Goal: Information Seeking & Learning: Check status

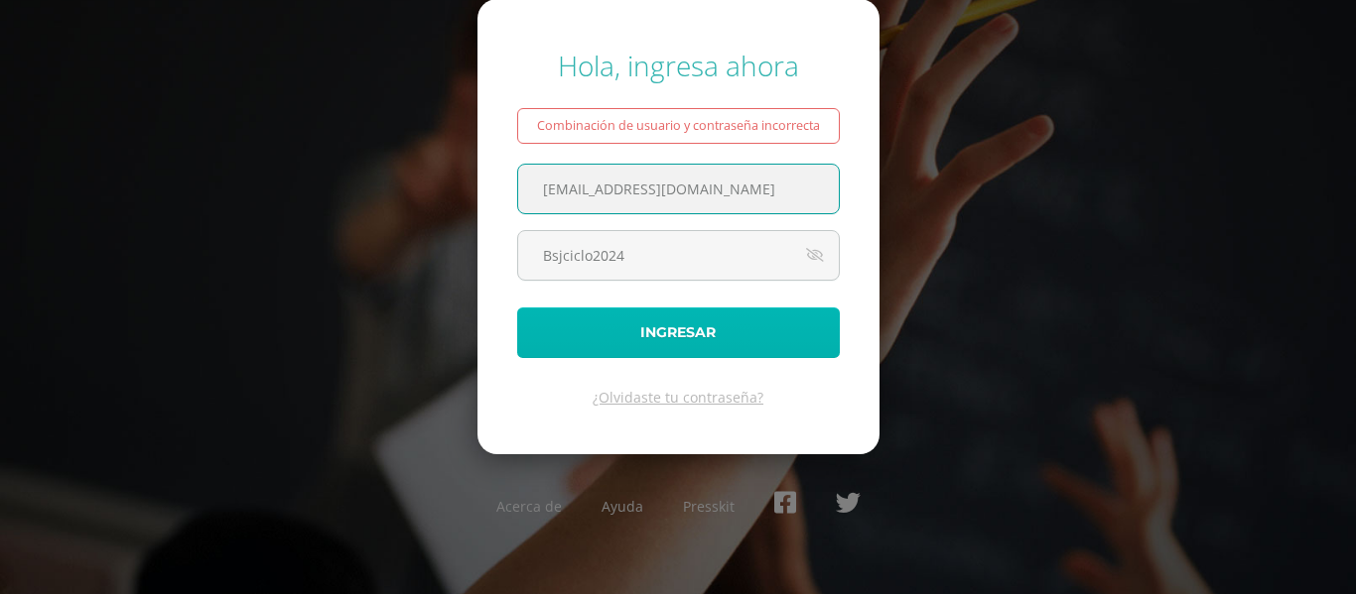
click at [729, 331] on button "Ingresar" at bounding box center [678, 333] width 323 height 51
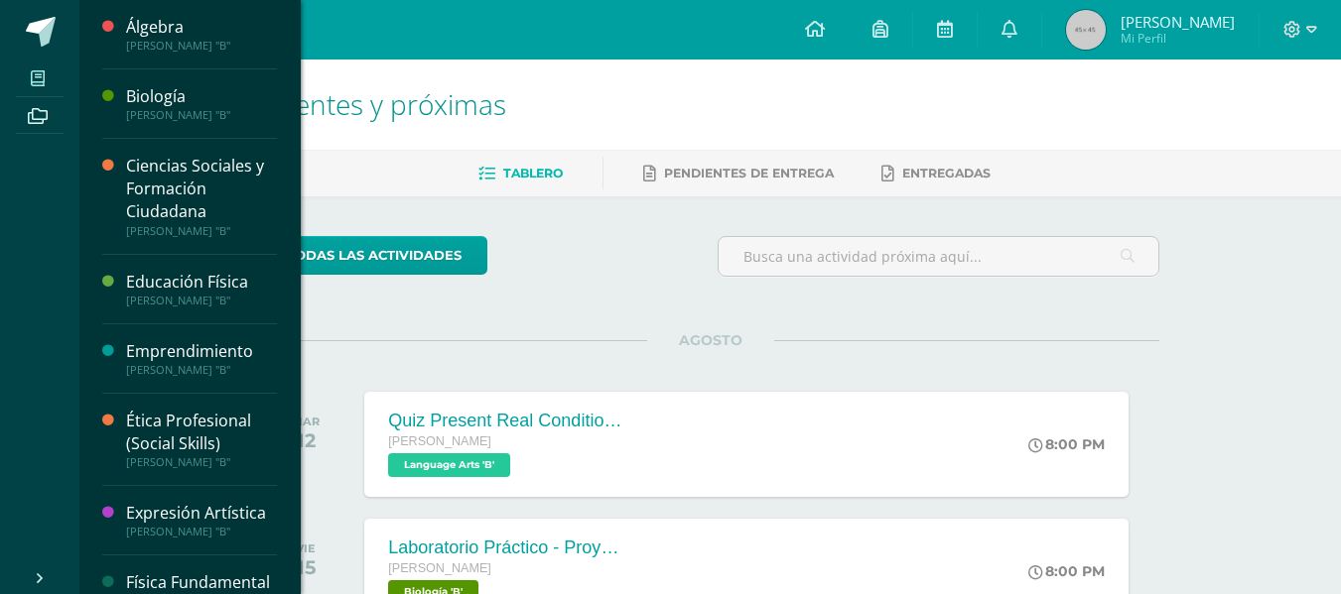
click at [37, 70] on icon at bounding box center [38, 78] width 14 height 16
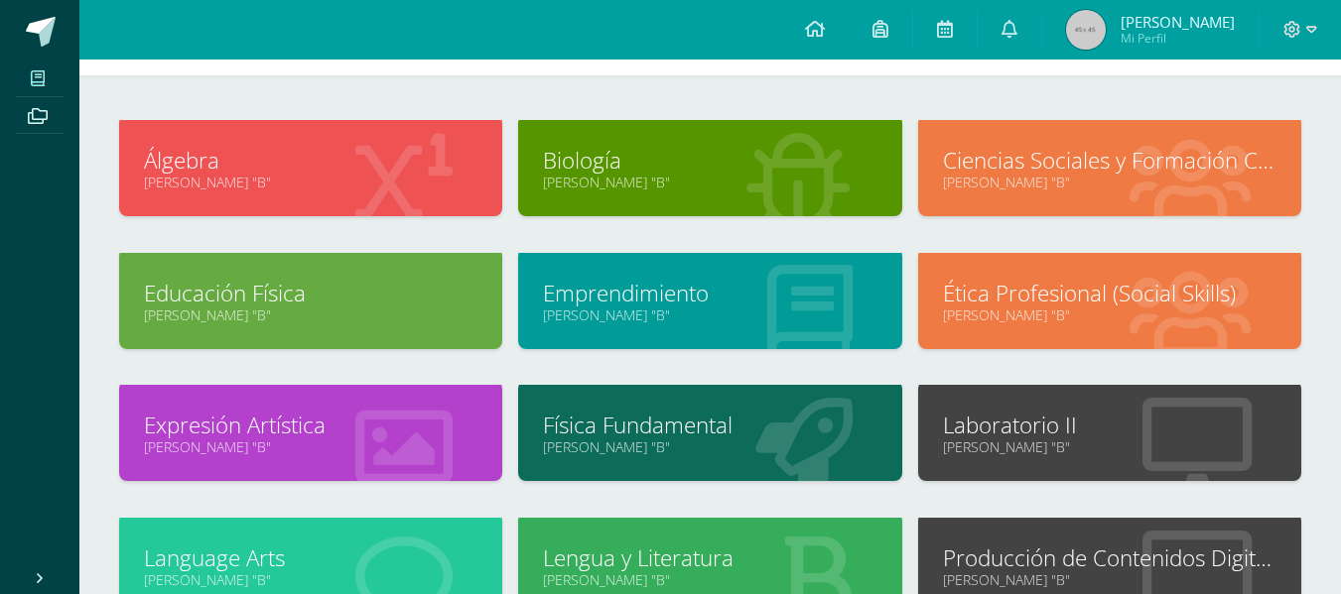
scroll to position [265, 0]
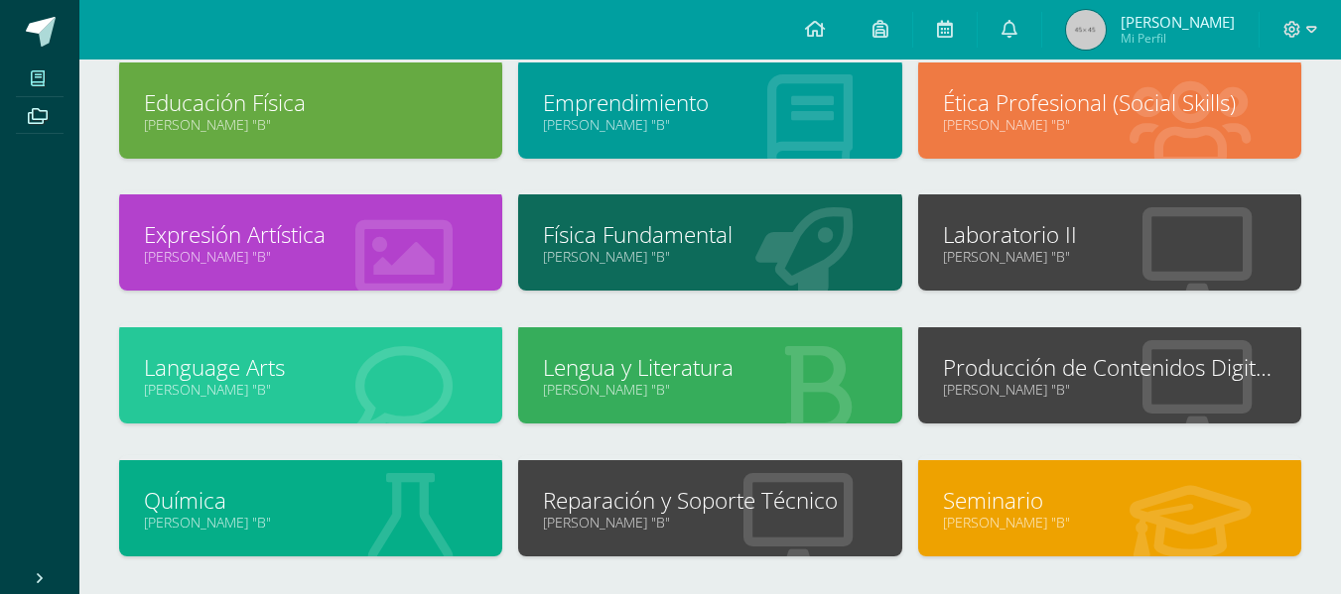
click at [1132, 233] on link "Laboratorio II" at bounding box center [1109, 234] width 333 height 31
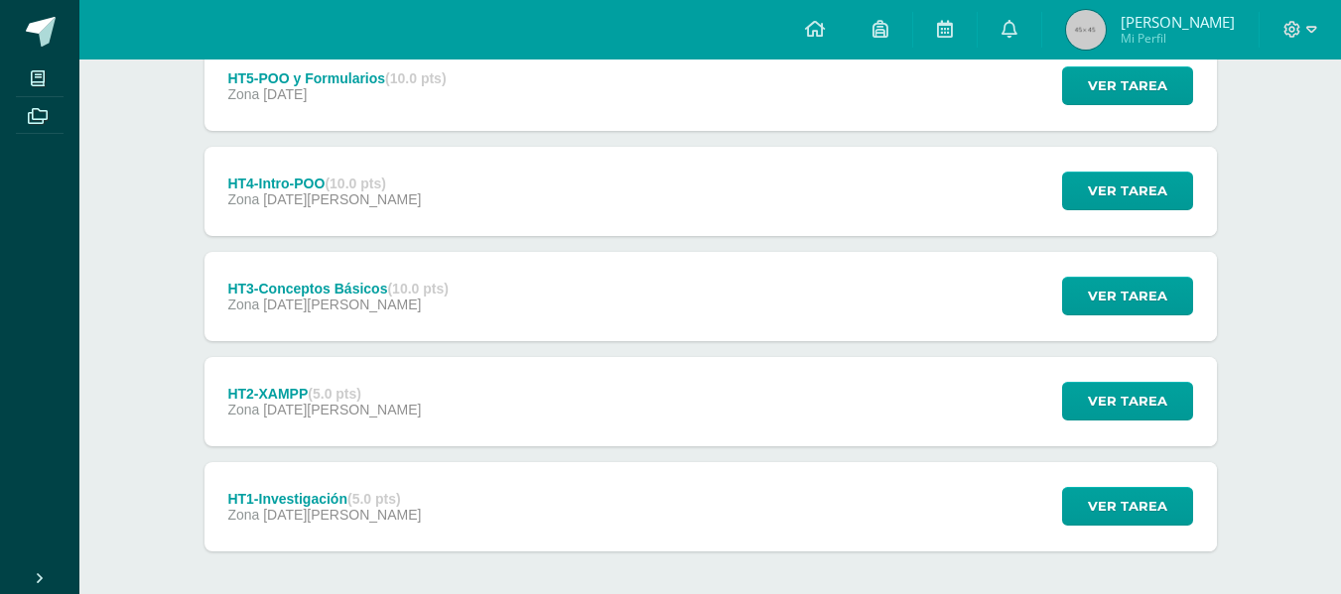
scroll to position [298, 0]
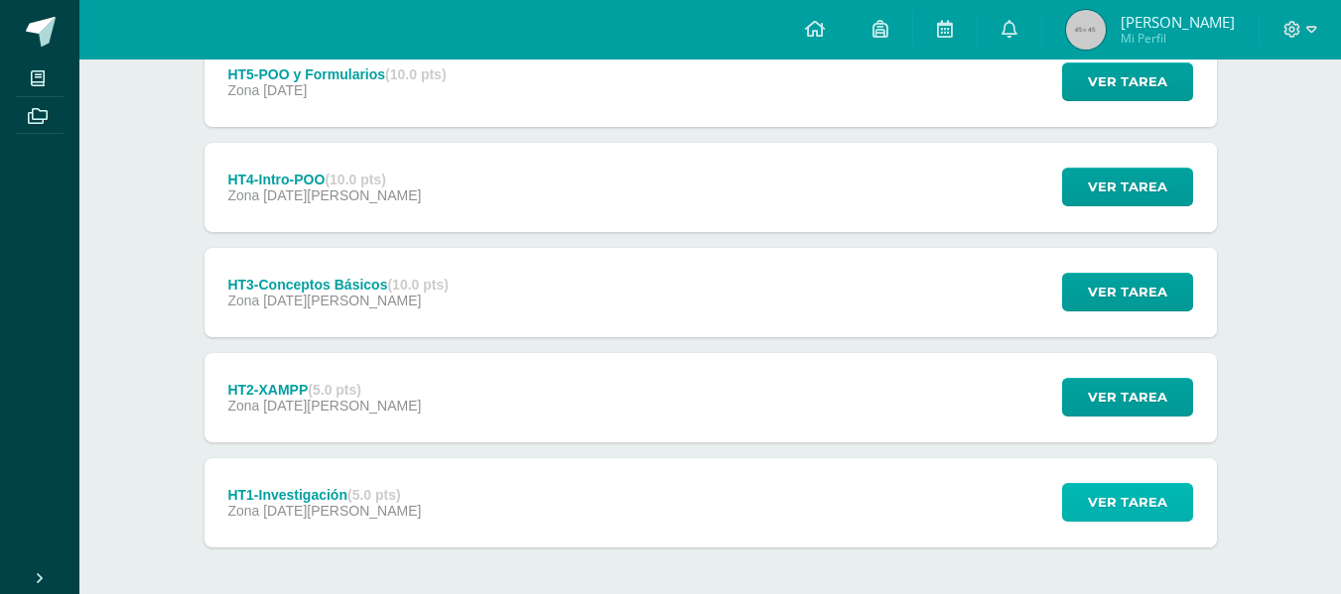
click at [1133, 518] on span "Ver tarea" at bounding box center [1127, 502] width 79 height 37
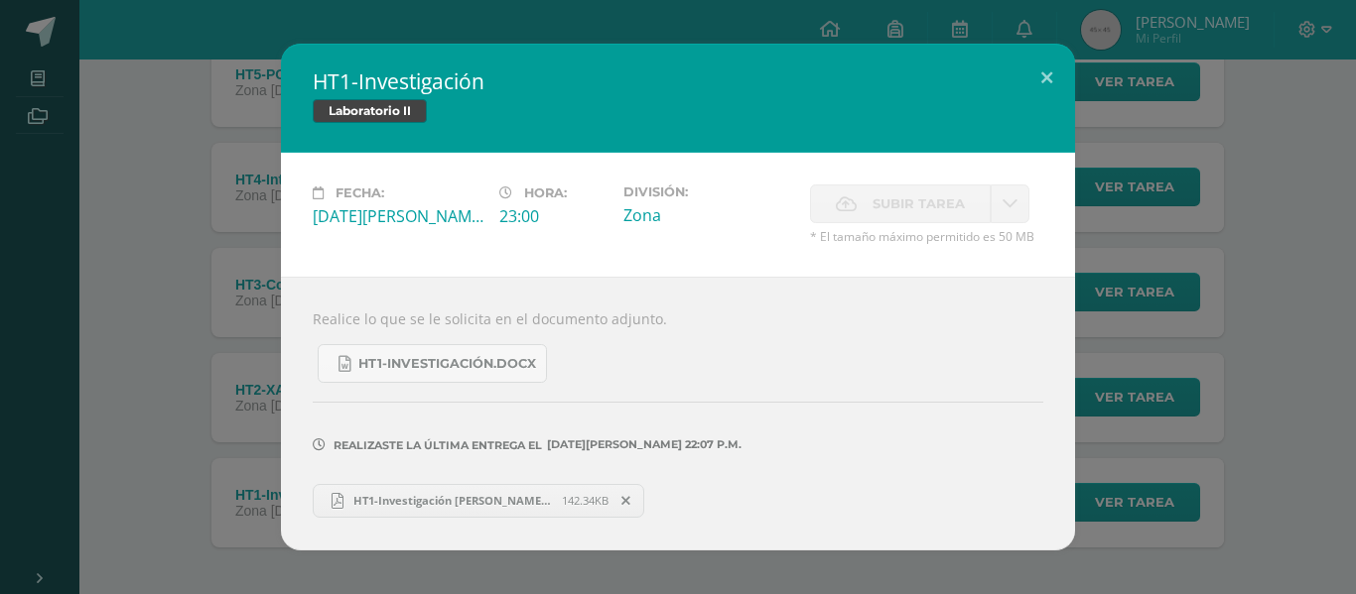
click at [473, 502] on span "HT1-Investigación Shannon Samayoa.pdf" at bounding box center [452, 500] width 218 height 15
click at [1057, 75] on button at bounding box center [1046, 77] width 57 height 67
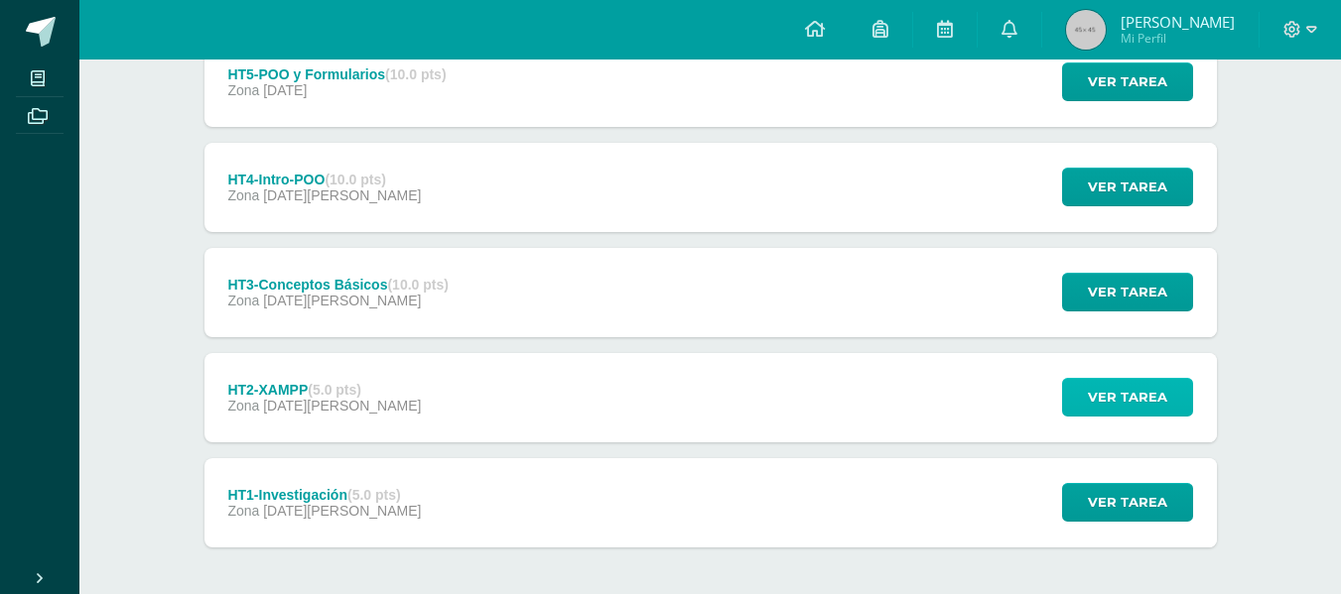
click at [1108, 387] on span "Ver tarea" at bounding box center [1127, 397] width 79 height 37
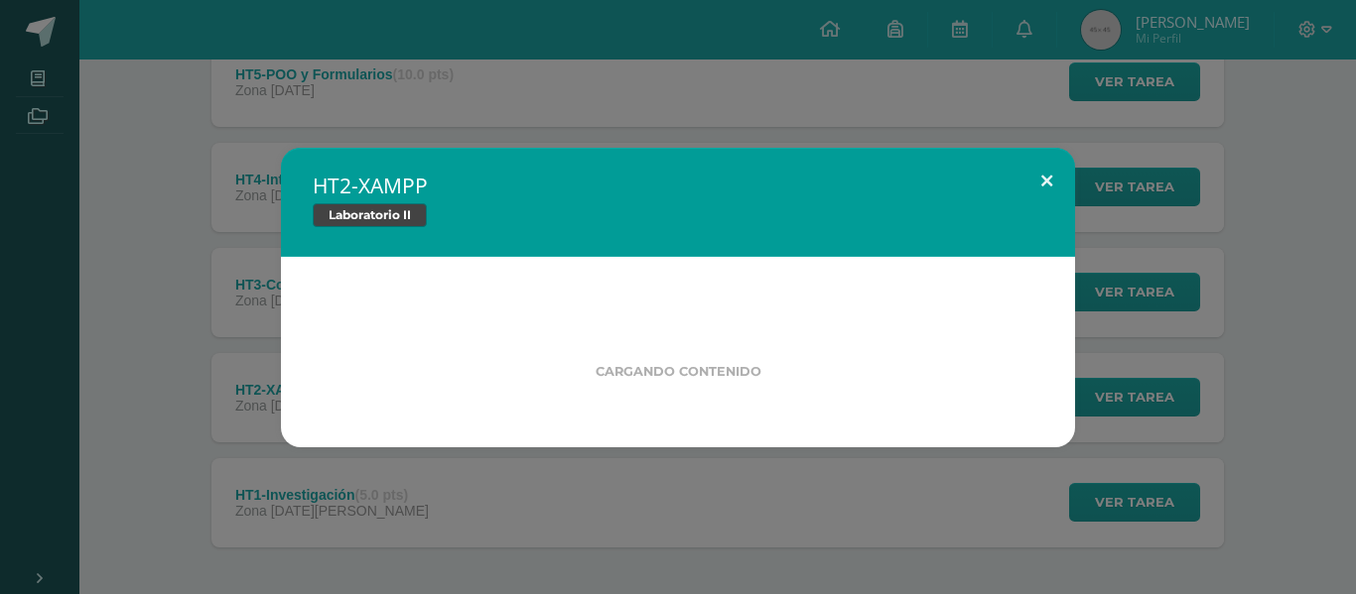
click at [1044, 174] on button at bounding box center [1046, 181] width 57 height 67
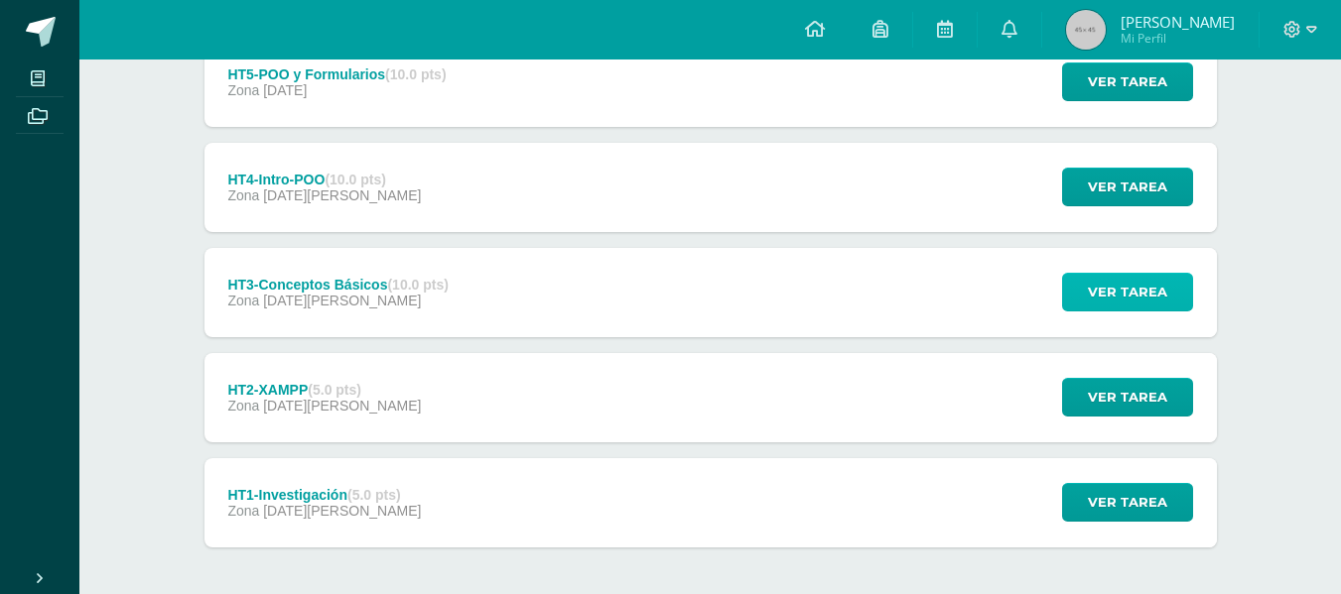
click at [1134, 308] on span "Ver tarea" at bounding box center [1127, 292] width 79 height 37
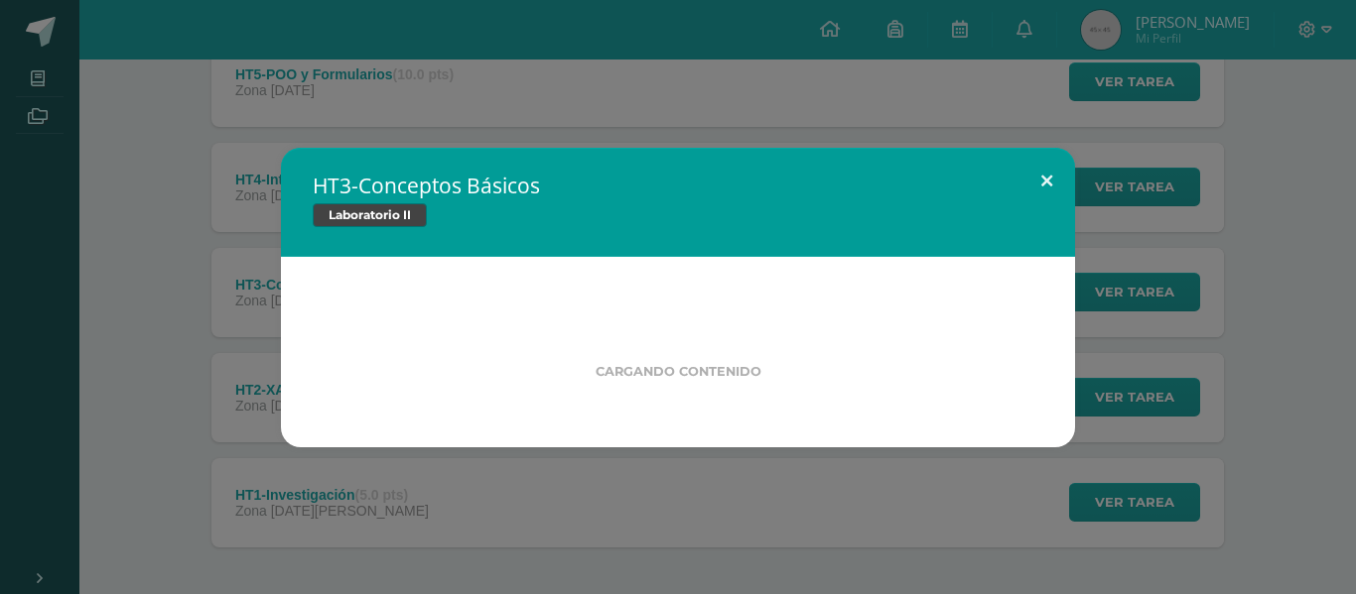
click at [1050, 182] on button at bounding box center [1046, 181] width 57 height 67
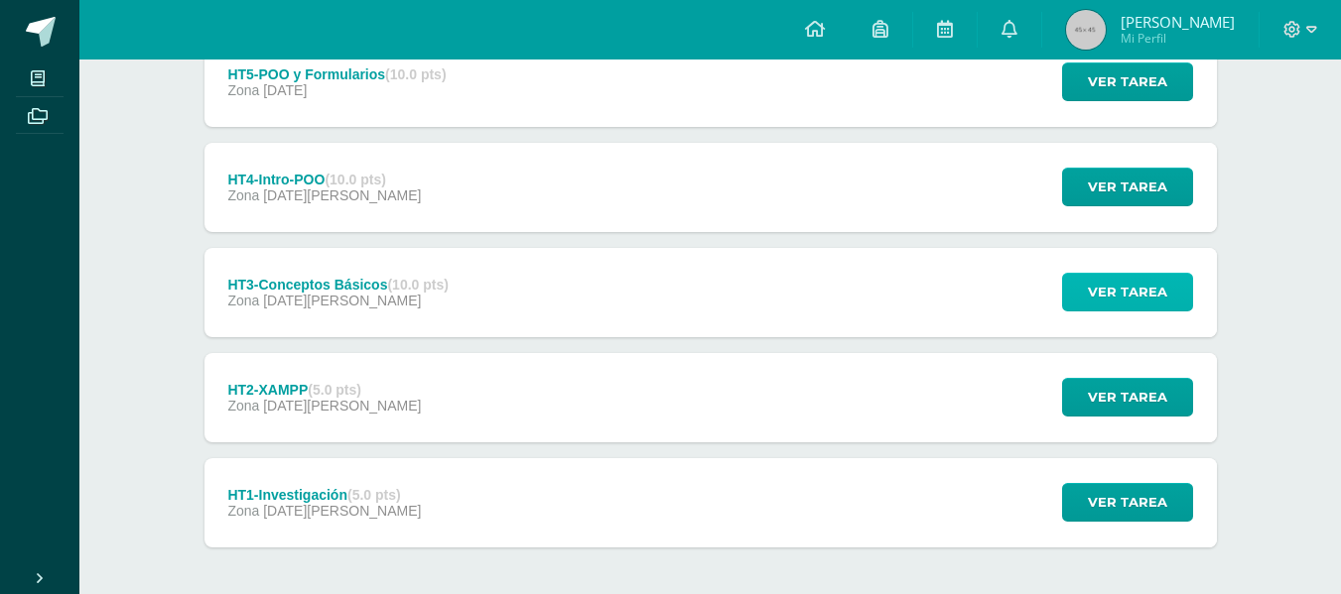
click at [1149, 296] on span "Ver tarea" at bounding box center [1127, 292] width 79 height 37
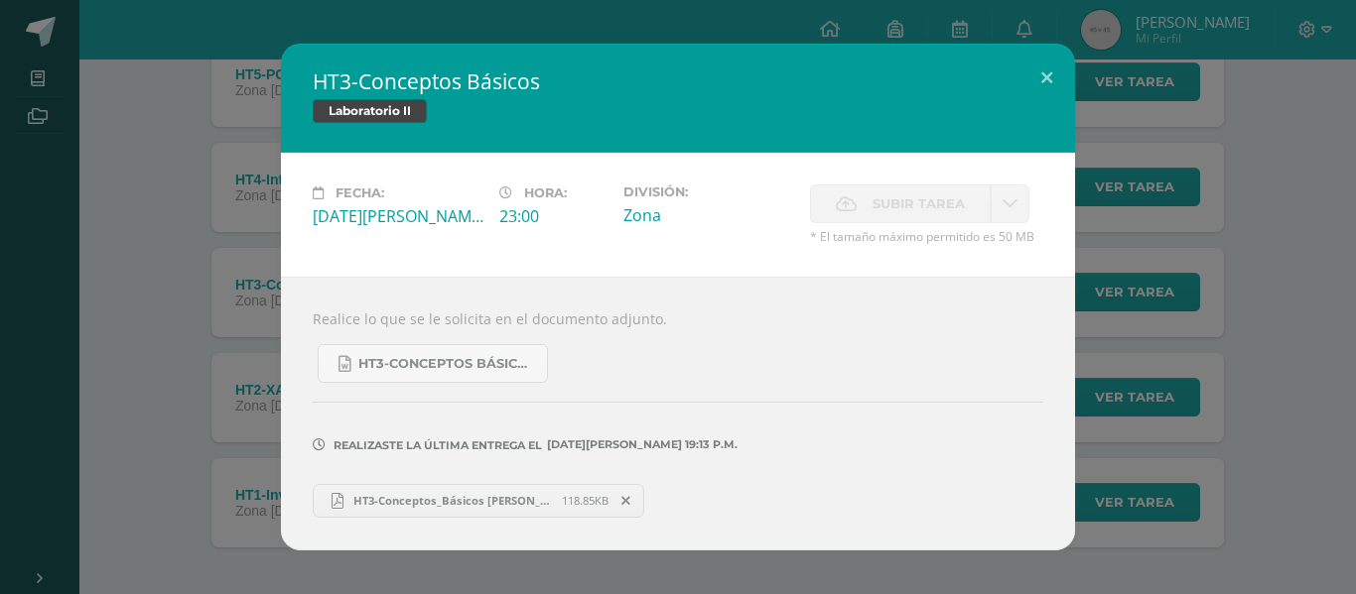
click at [508, 497] on span "HT3-Conceptos_Básicos Shannon Samayoa.pdf" at bounding box center [452, 500] width 218 height 15
click at [1051, 66] on button at bounding box center [1046, 77] width 57 height 67
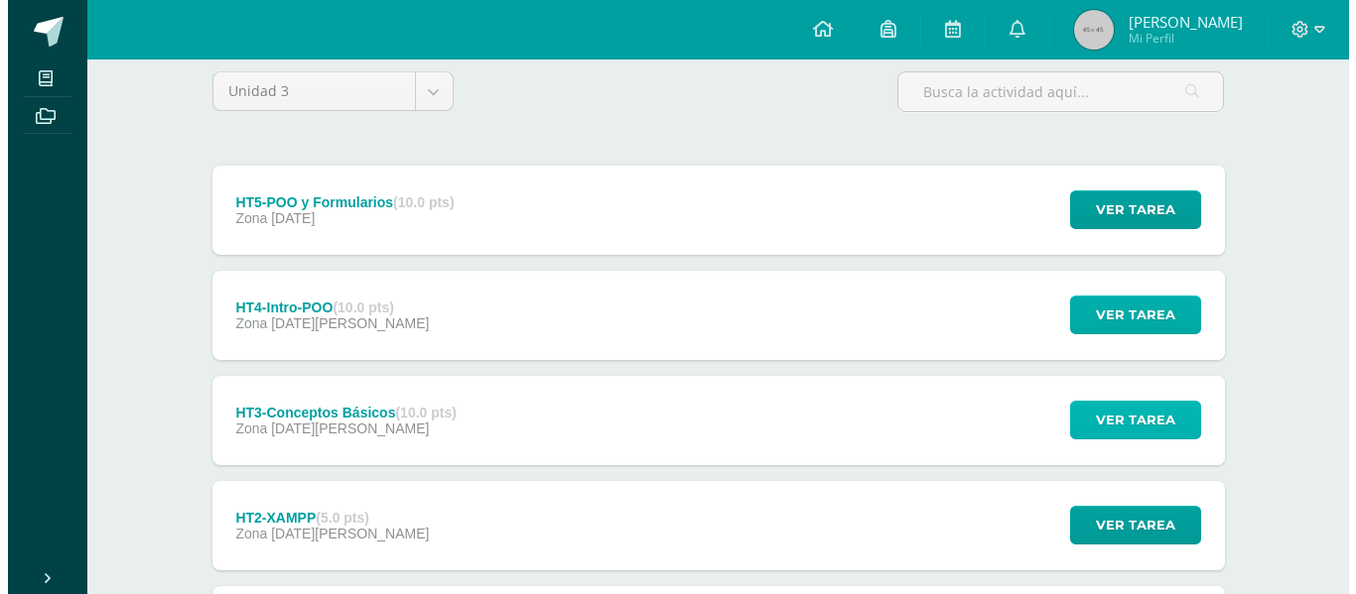
scroll to position [166, 0]
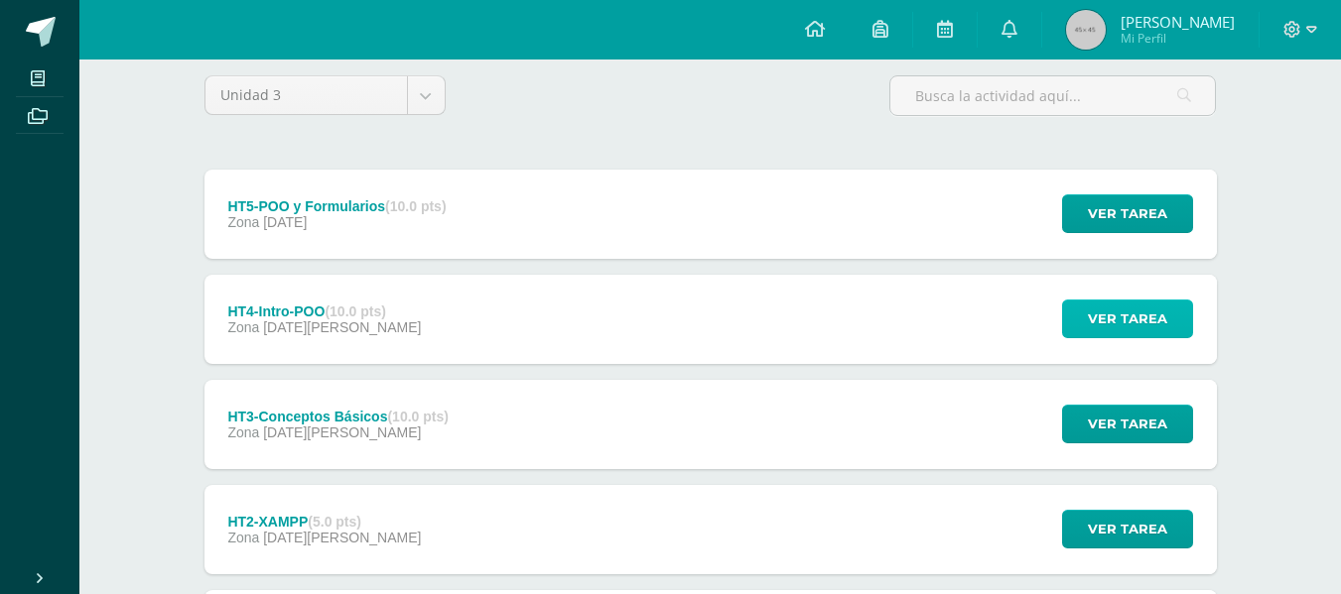
click at [1157, 334] on span "Ver tarea" at bounding box center [1127, 319] width 79 height 37
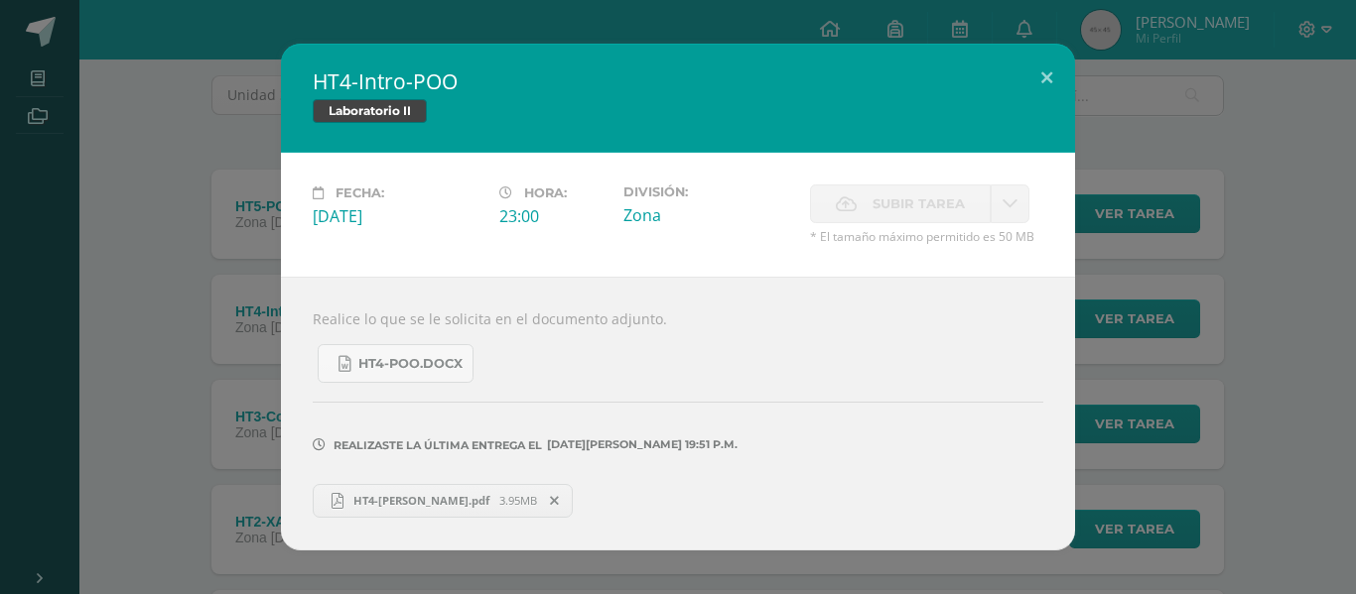
click at [482, 499] on span "HT4-POO Shannon Samayoa.pdf" at bounding box center [421, 500] width 156 height 15
